Goal: Task Accomplishment & Management: Use online tool/utility

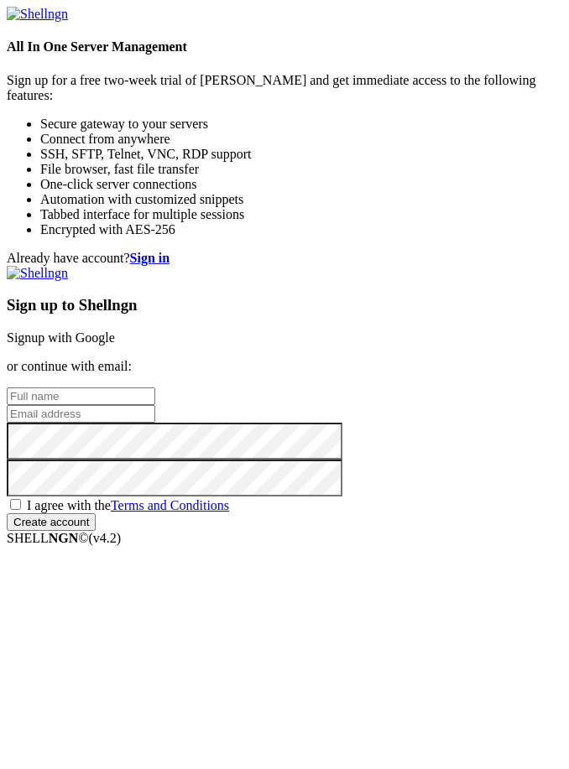
click at [115, 330] on link "Signup with Google" at bounding box center [61, 337] width 108 height 14
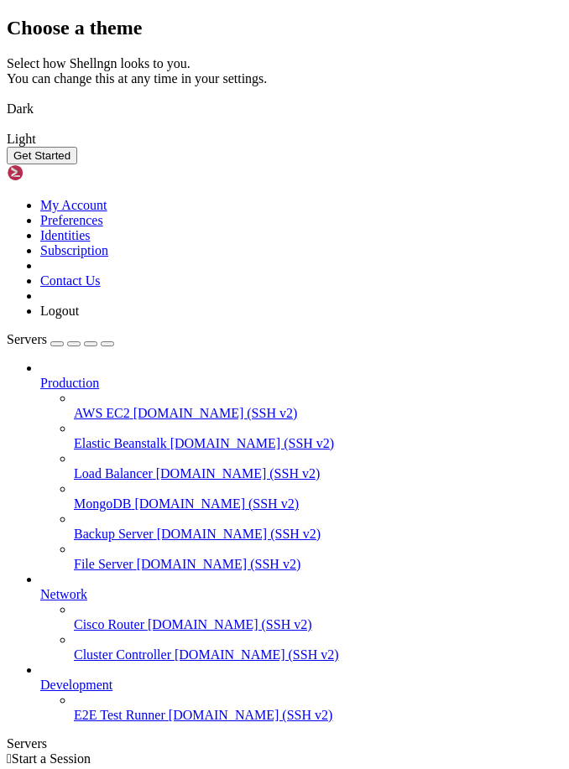
click at [7, 98] on img at bounding box center [7, 98] width 0 height 0
click at [77, 164] on button "Get Started" at bounding box center [42, 156] width 70 height 18
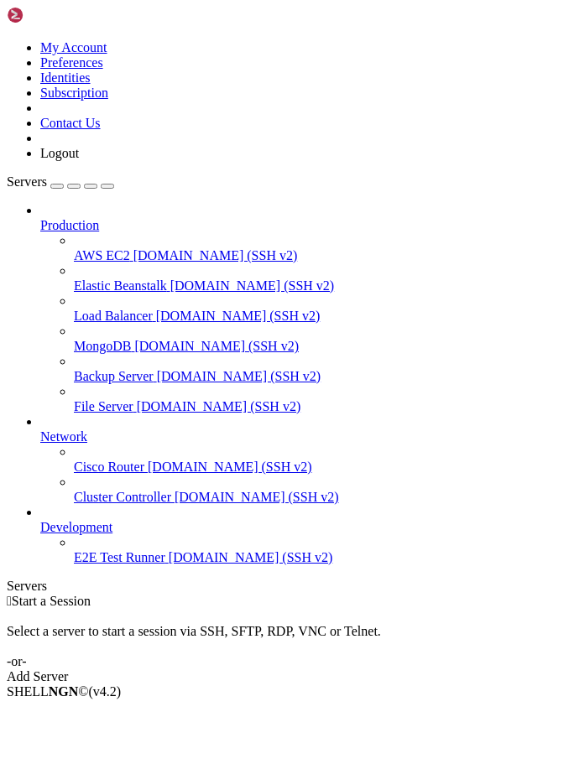
click at [423, 669] on link "Add Server" at bounding box center [284, 676] width 555 height 15
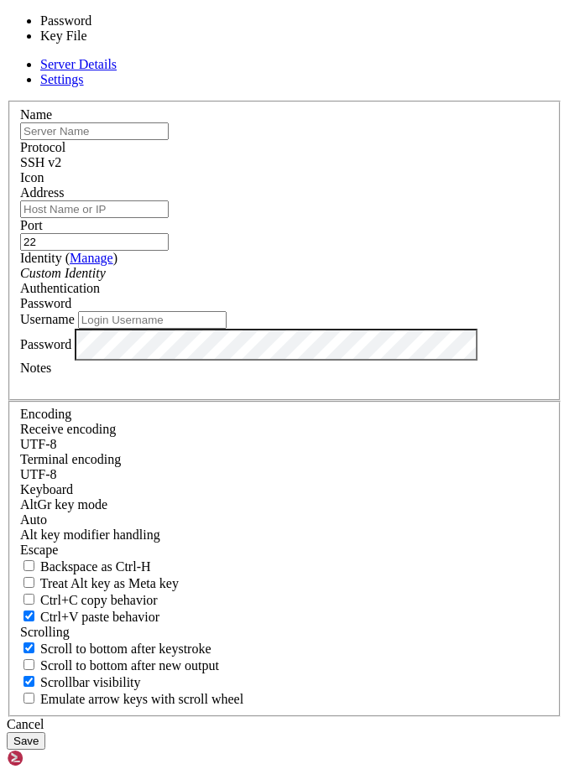
click at [71, 310] on span "Password" at bounding box center [45, 303] width 51 height 14
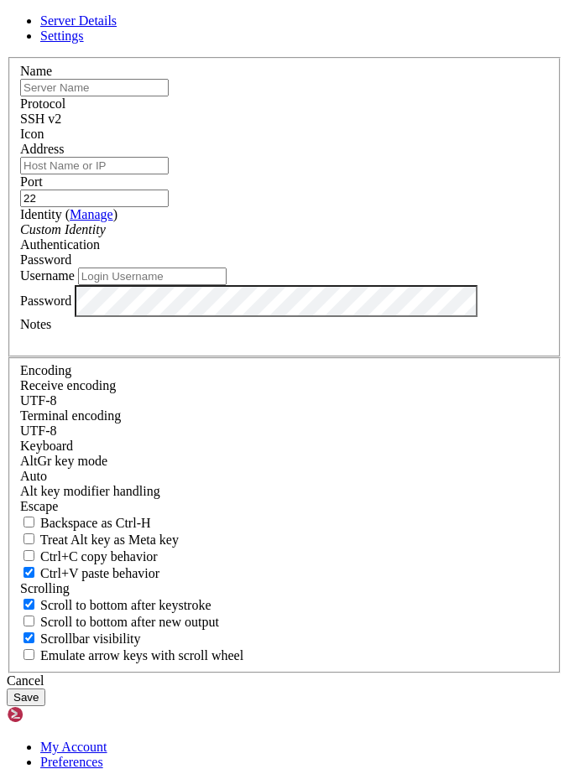
click at [185, 285] on input "Username" at bounding box center [152, 277] width 148 height 18
click at [220, 357] on fieldset "Name Protocol SSH v2 Icon Address Port 22 ( )" at bounding box center [284, 207] width 552 height 300
click at [164, 285] on input "Username" at bounding box center [152, 277] width 148 height 18
paste input "[DOMAIN_NAME]"
type input "[DOMAIN_NAME]"
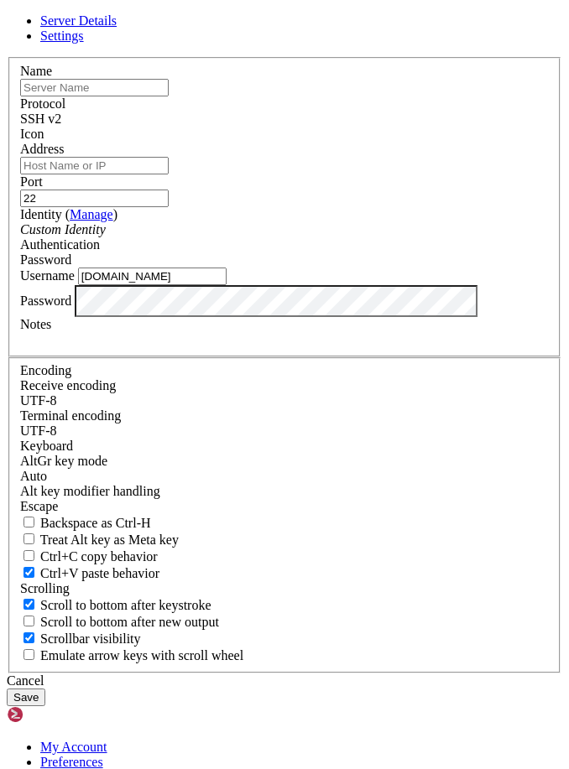
click at [169, 174] on input "Address" at bounding box center [94, 166] width 148 height 18
paste input "[DOMAIN_NAME]"
type input "[DOMAIN_NAME]"
click at [153, 96] on input "text" at bounding box center [94, 88] width 148 height 18
type input "wordpress"
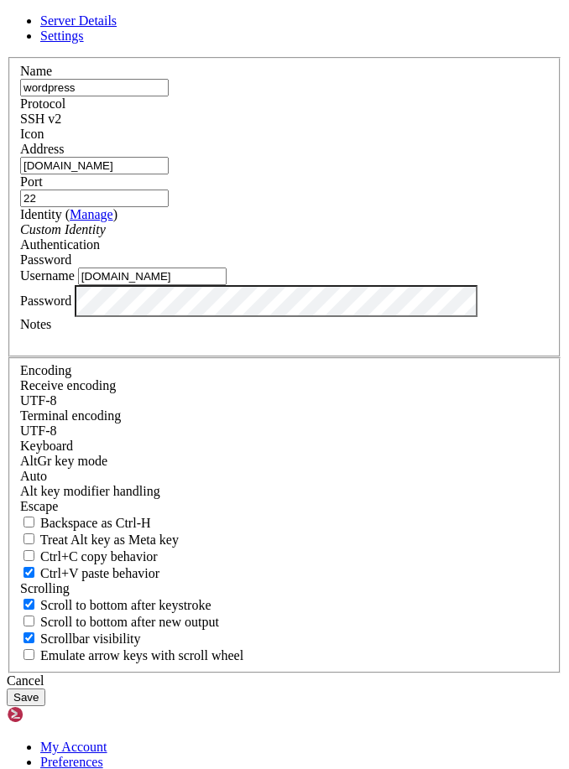
click at [45, 706] on button "Save" at bounding box center [26, 698] width 39 height 18
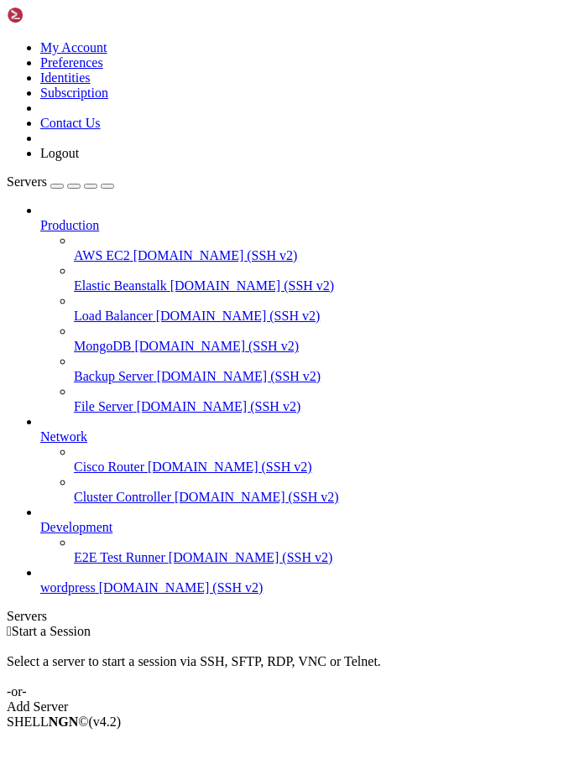
click at [96, 595] on span "wordpress" at bounding box center [67, 587] width 55 height 14
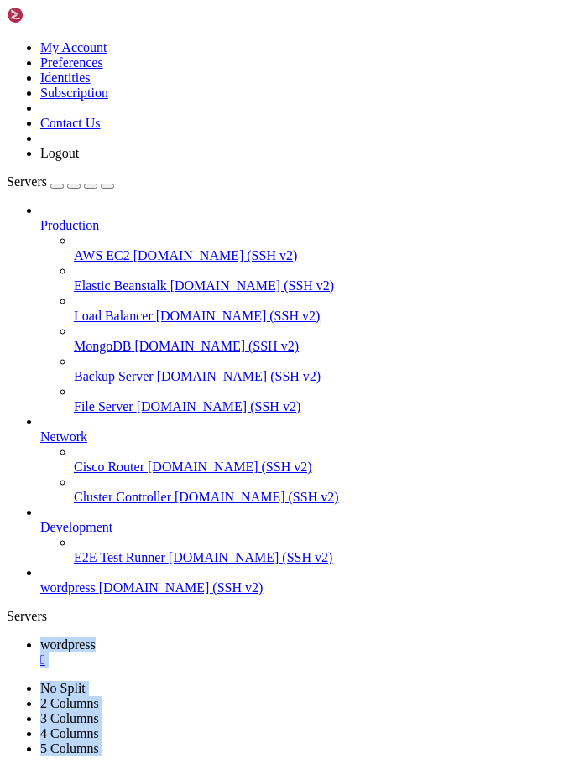
drag, startPoint x: 395, startPoint y: 201, endPoint x: 185, endPoint y: 124, distance: 223.5
